Goal: Use online tool/utility: Utilize a website feature to perform a specific function

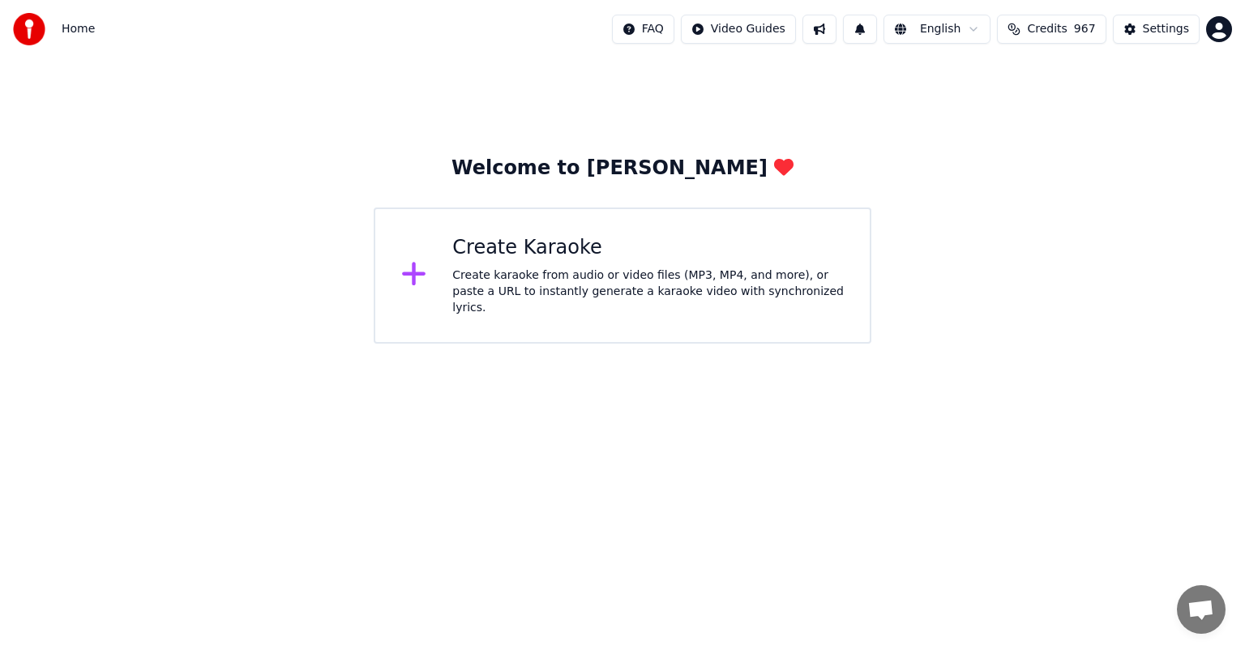
click at [525, 285] on div "Create karaoke from audio or video files (MP3, MP4, and more), or paste a URL t…" at bounding box center [648, 292] width 392 height 49
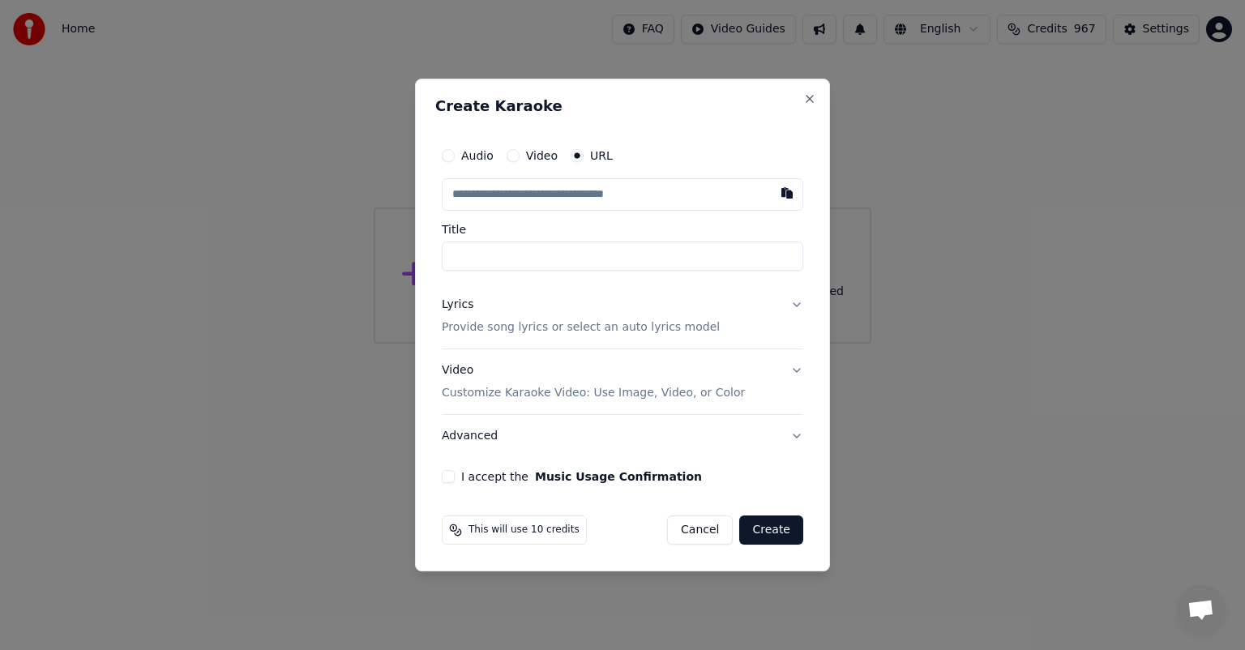
click at [785, 193] on button "button" at bounding box center [787, 192] width 32 height 29
type input "**********"
click at [443, 477] on button "I accept the Music Usage Confirmation" at bounding box center [448, 476] width 13 height 13
click at [765, 529] on button "Create" at bounding box center [771, 530] width 64 height 29
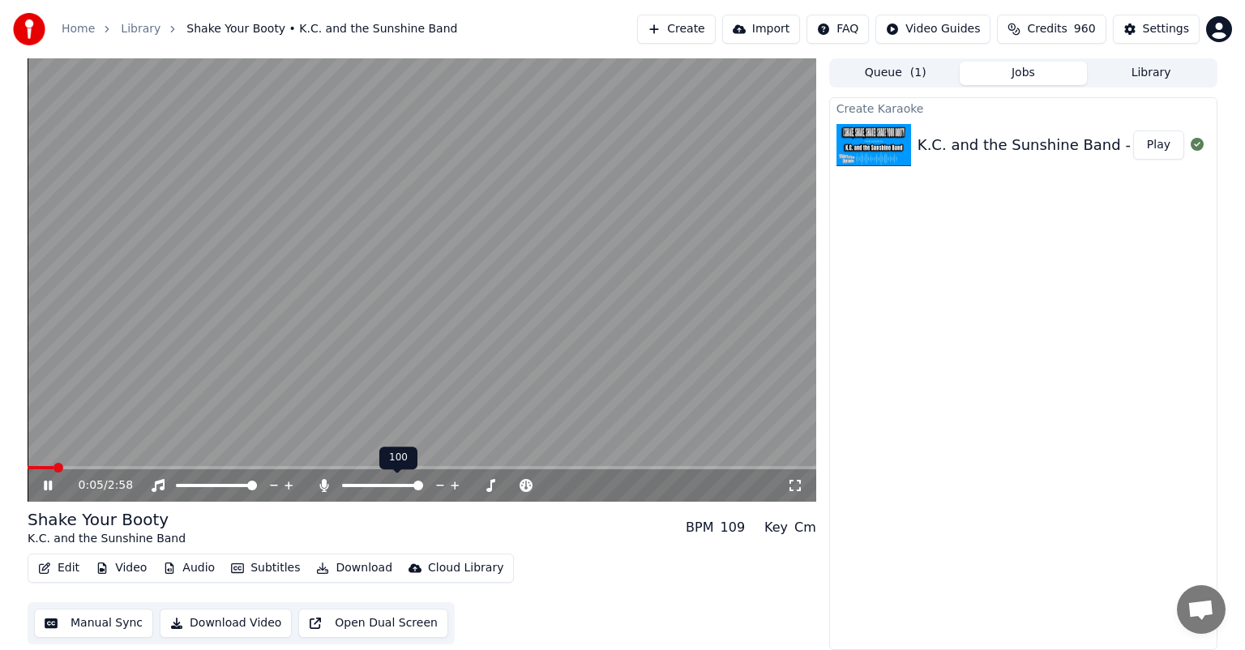
click at [423, 491] on span at bounding box center [418, 486] width 10 height 10
click at [414, 488] on span at bounding box center [412, 486] width 10 height 10
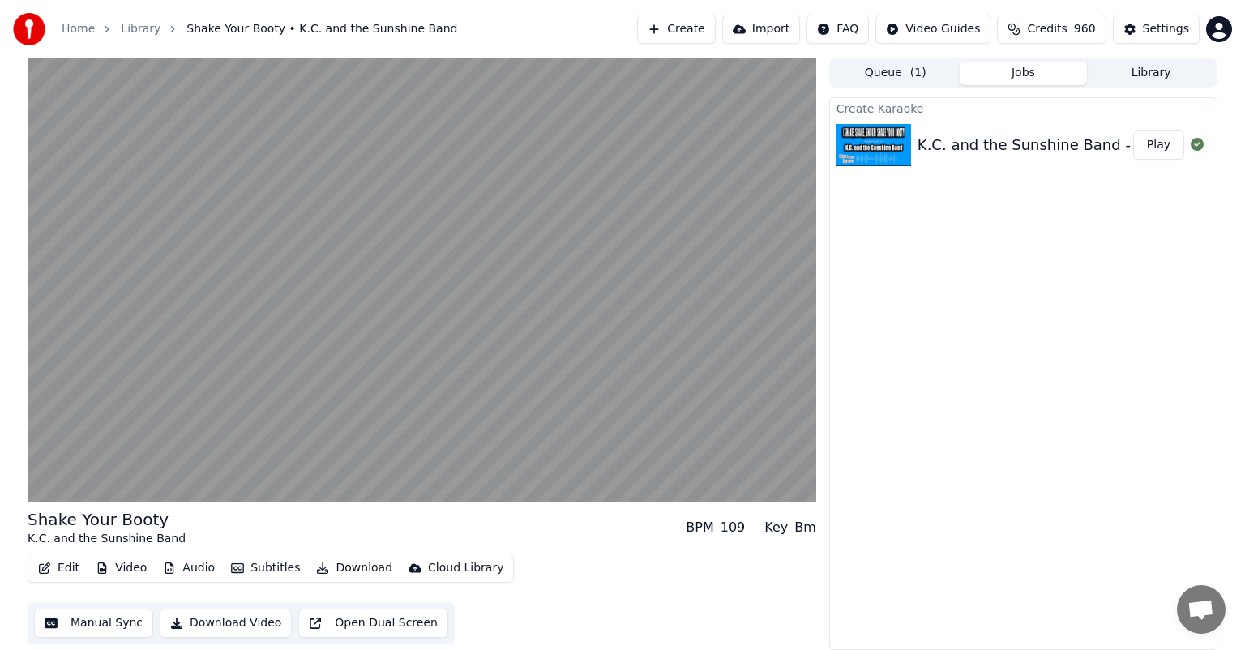
click at [341, 566] on button "Download" at bounding box center [354, 568] width 89 height 23
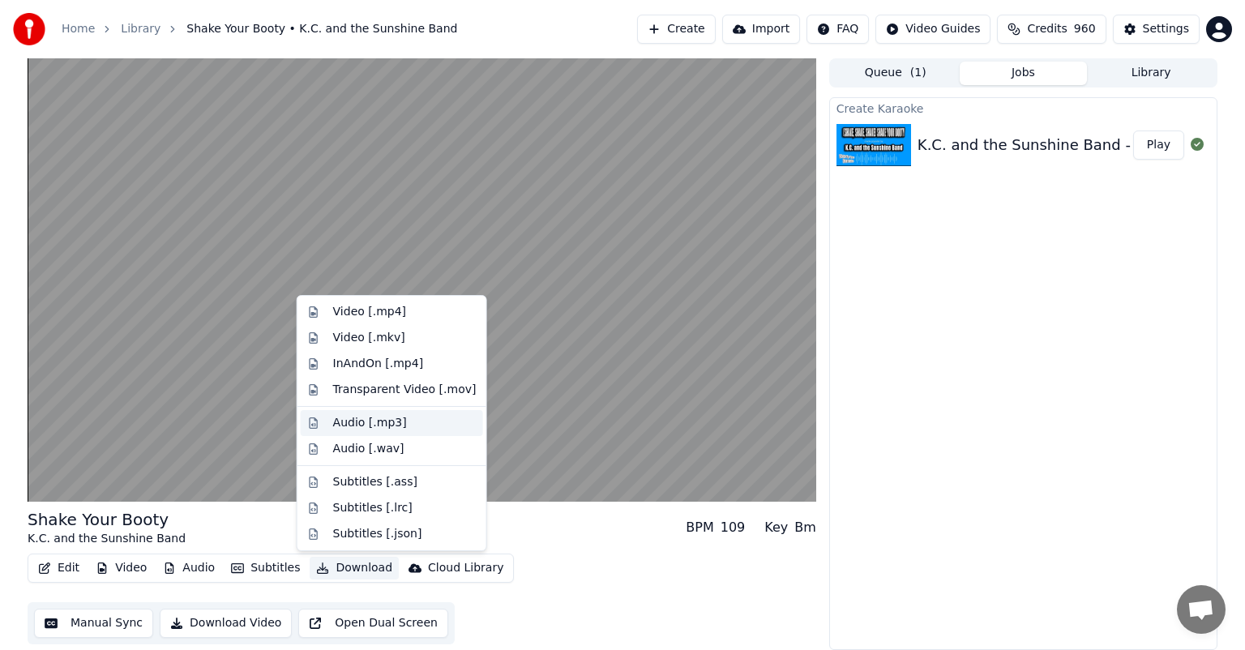
click at [378, 417] on div "Audio [.mp3]" at bounding box center [370, 423] width 74 height 16
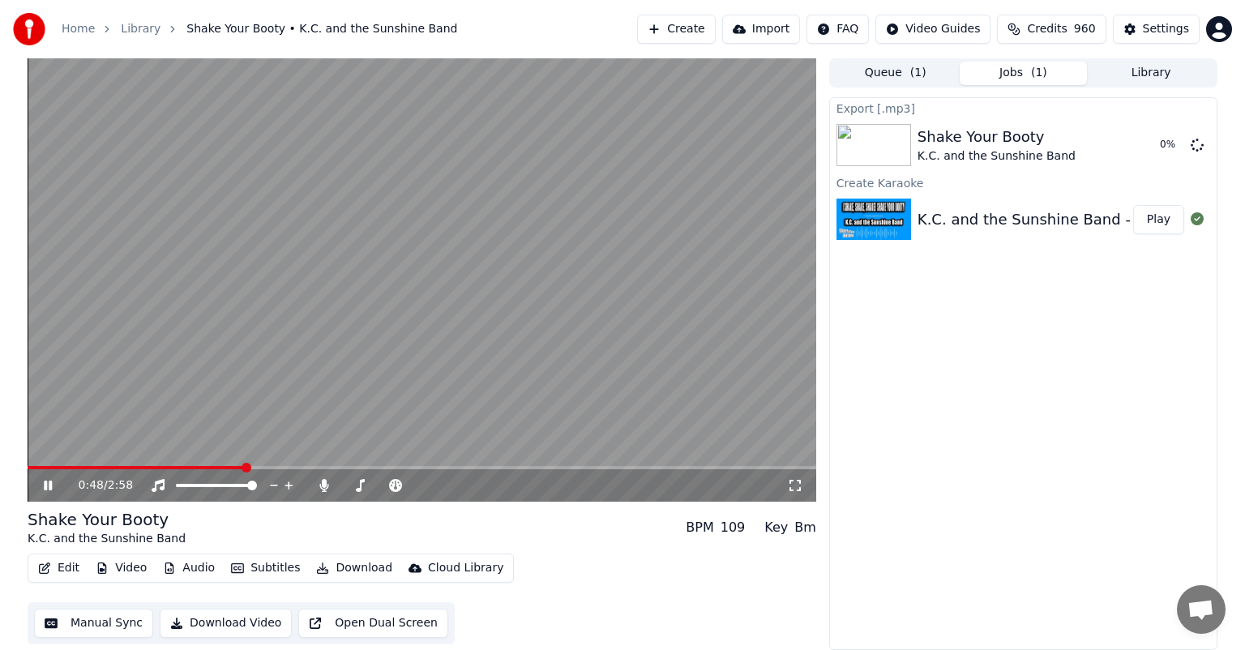
click at [48, 483] on icon at bounding box center [60, 485] width 38 height 13
click at [1162, 143] on button "Show" at bounding box center [1155, 145] width 58 height 29
click at [1164, 73] on button "Library" at bounding box center [1151, 74] width 128 height 24
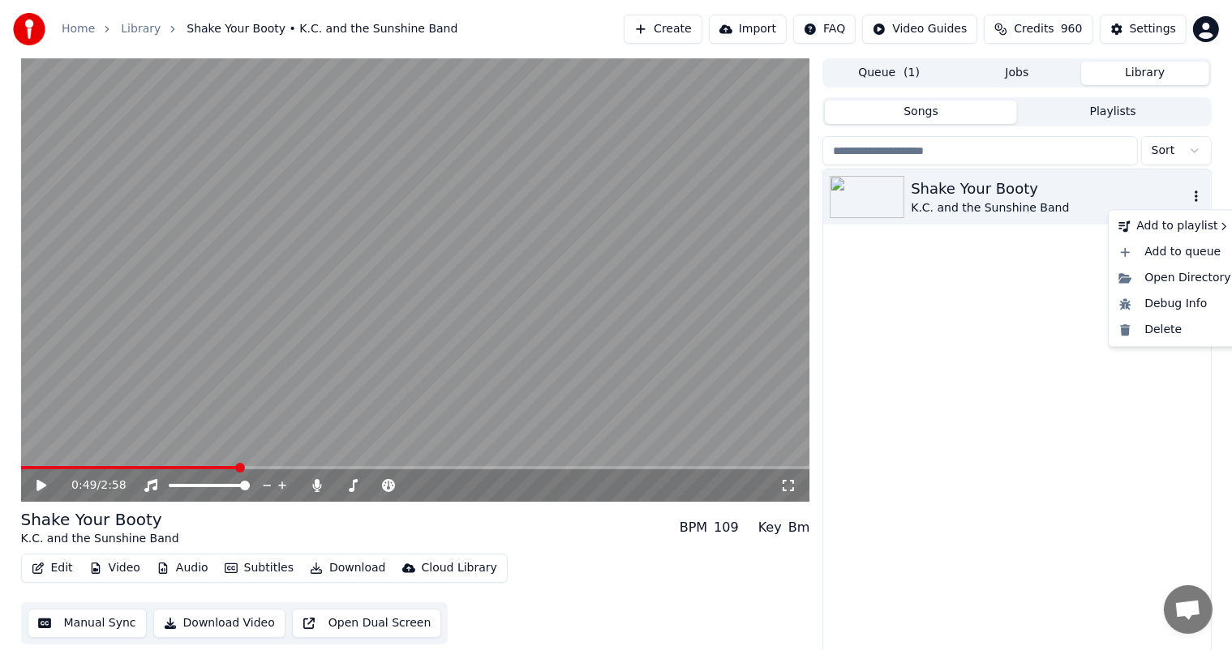
click at [1197, 194] on icon "button" at bounding box center [1196, 196] width 16 height 13
click at [1148, 328] on div "Delete" at bounding box center [1174, 330] width 125 height 26
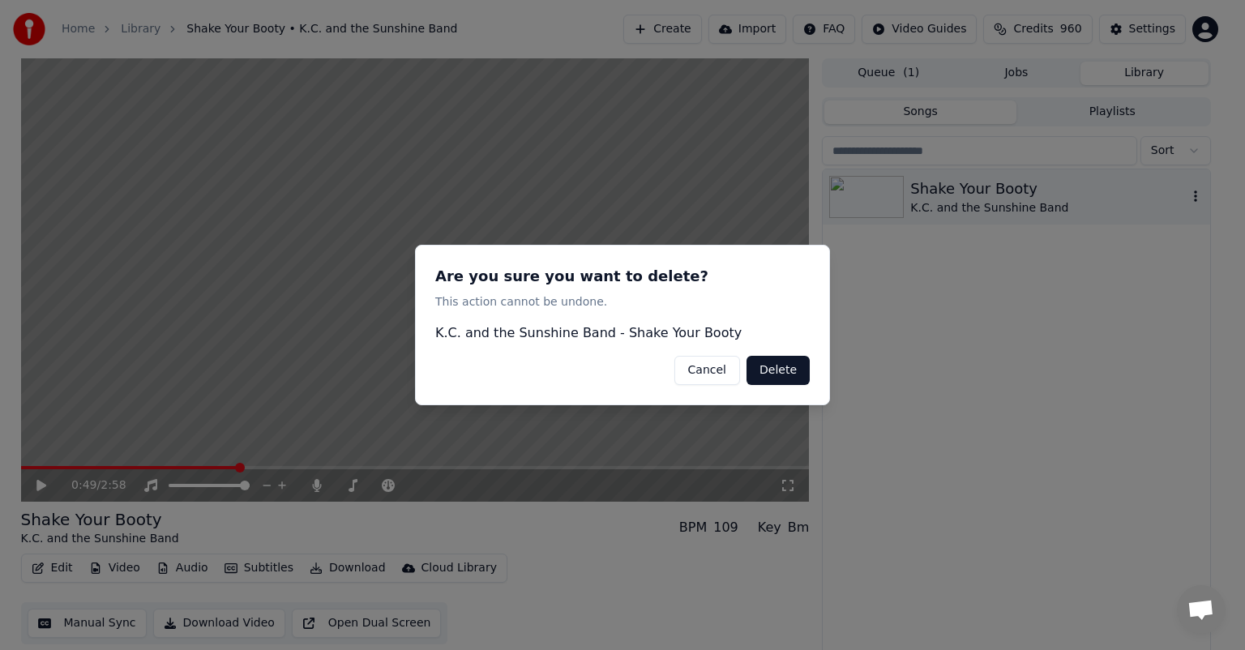
click at [769, 366] on button "Delete" at bounding box center [778, 370] width 63 height 29
